Goal: Find specific page/section: Find specific page/section

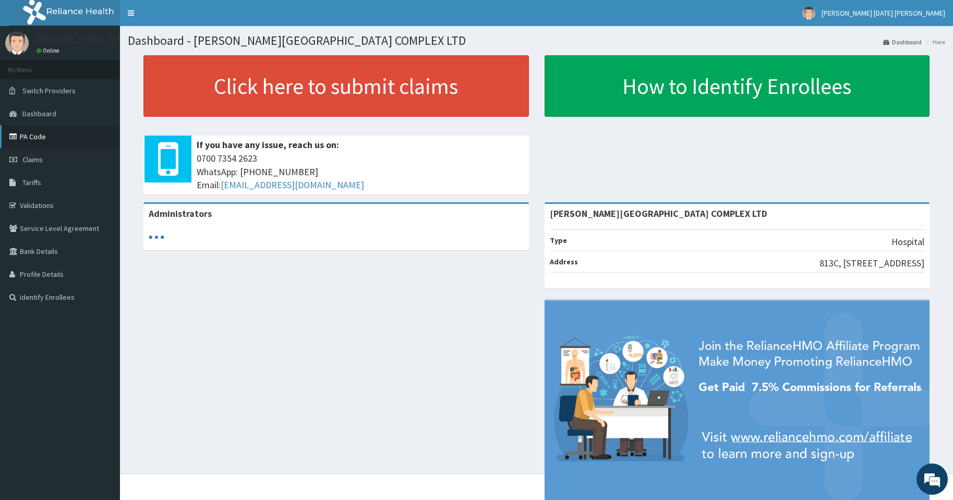
click at [31, 139] on link "PA Code" at bounding box center [60, 136] width 120 height 23
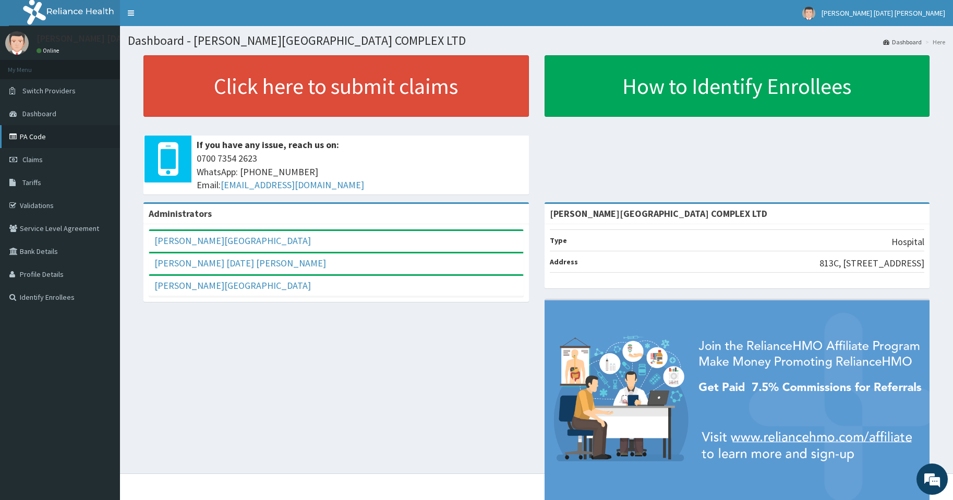
click at [24, 133] on link "PA Code" at bounding box center [60, 136] width 120 height 23
click at [42, 139] on link "PA Code" at bounding box center [60, 136] width 120 height 23
